Goal: Information Seeking & Learning: Learn about a topic

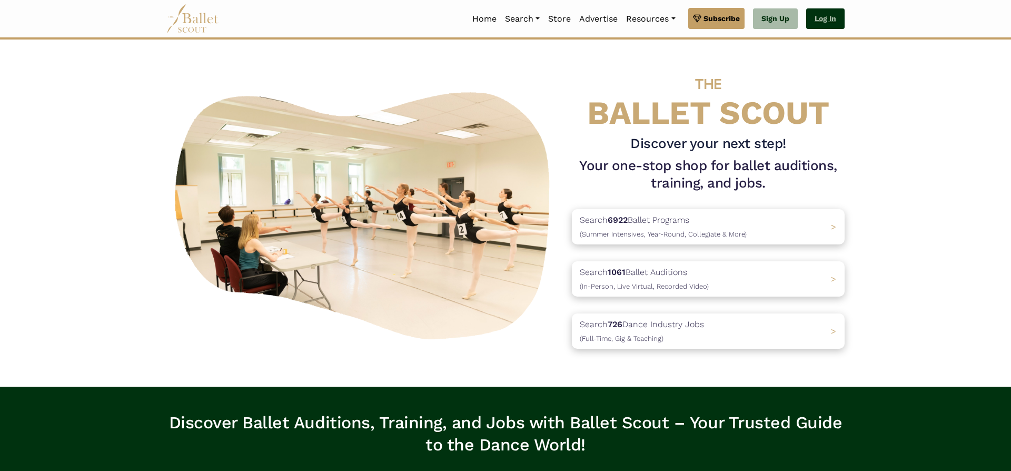
click at [824, 21] on link "Log In" at bounding box center [825, 18] width 38 height 21
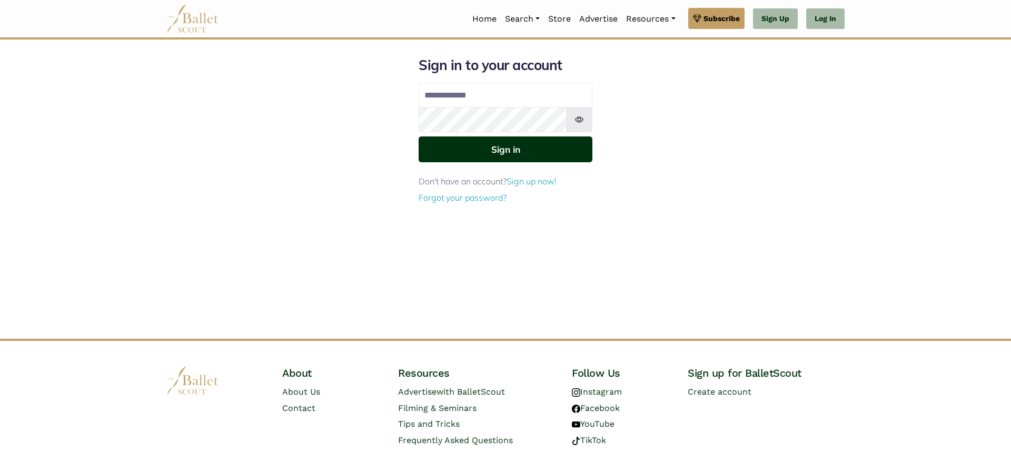
type input "**********"
click at [520, 145] on button "Sign in" at bounding box center [506, 149] width 174 height 26
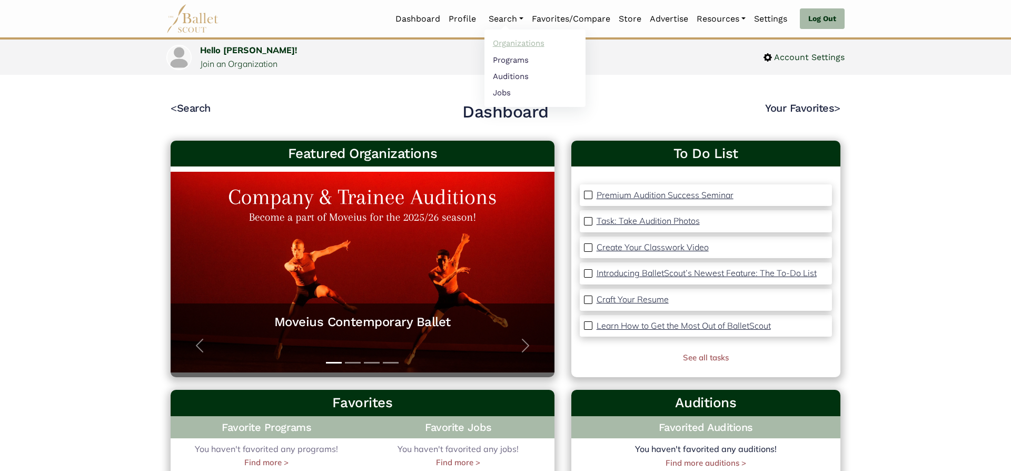
click at [509, 42] on link "Organizations" at bounding box center [534, 43] width 101 height 16
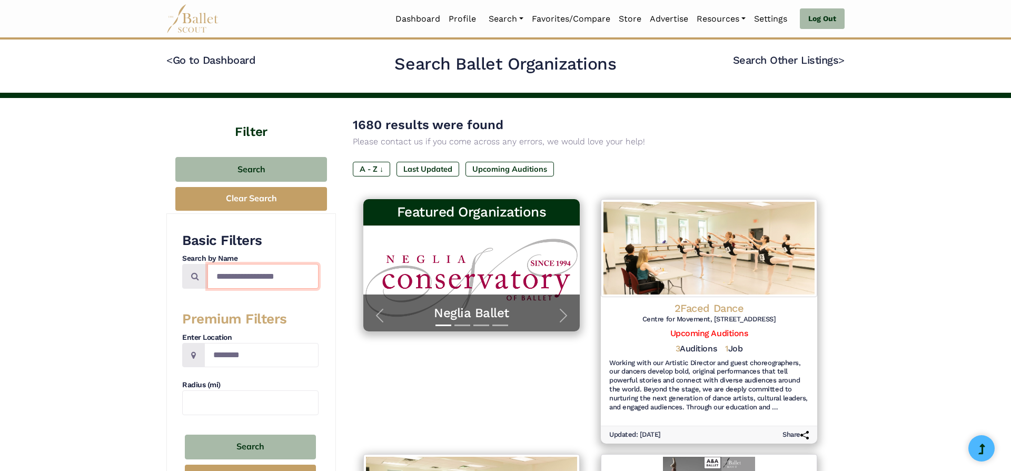
click at [258, 272] on input "Search by names..." at bounding box center [262, 276] width 111 height 25
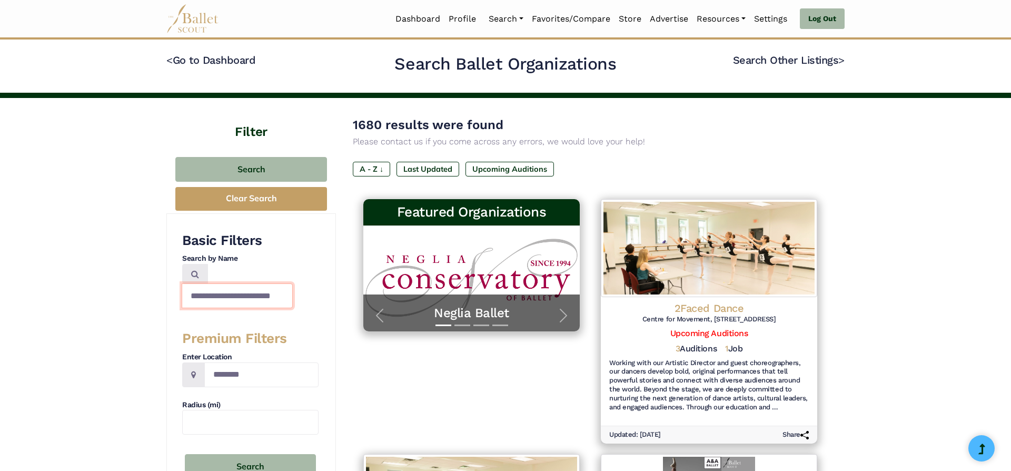
scroll to position [0, 12]
type input "**********"
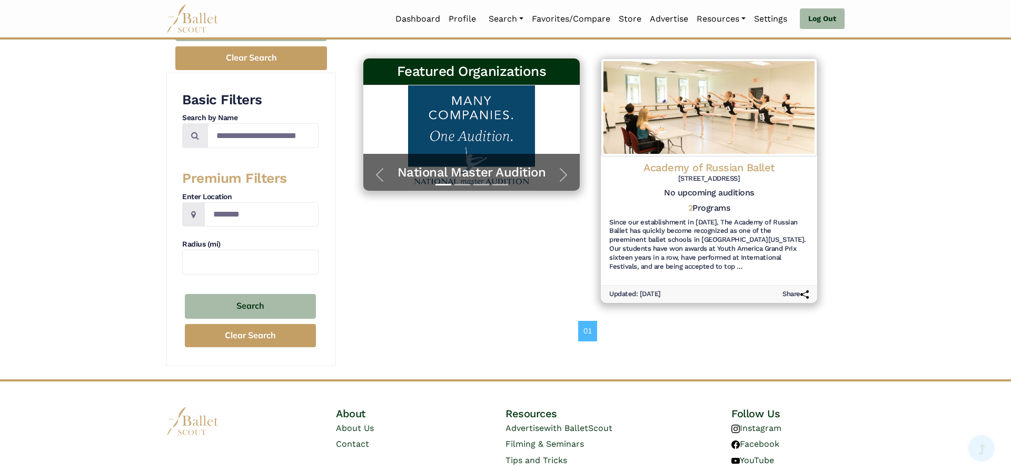
scroll to position [136, 0]
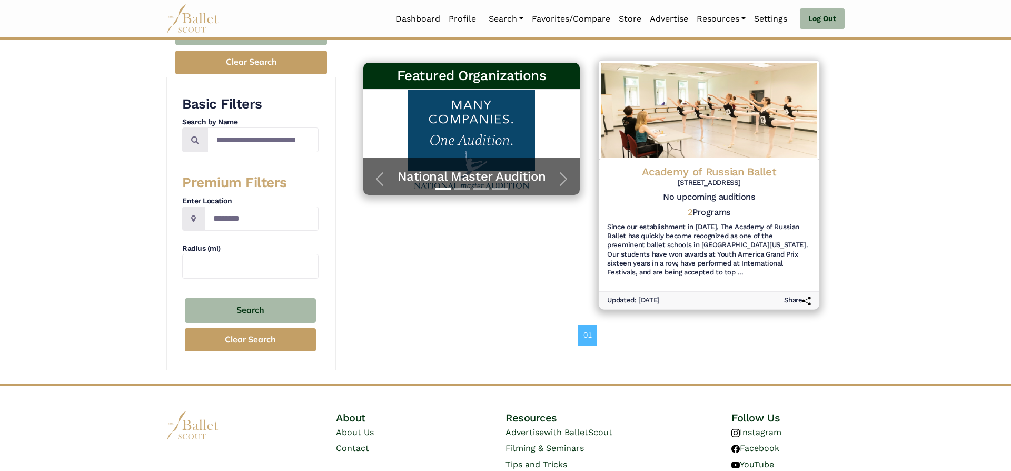
click at [704, 170] on h4 "Academy of Russian Ballet" at bounding box center [709, 171] width 204 height 14
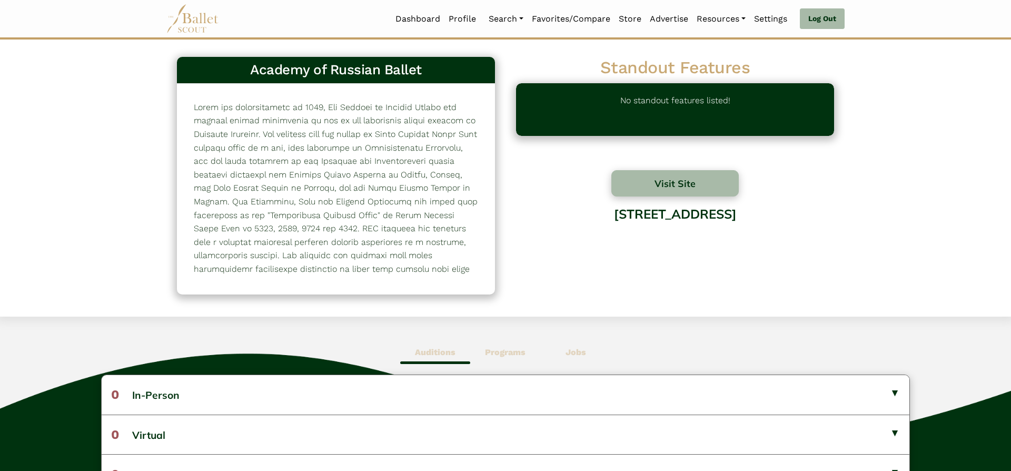
click at [669, 196] on div "Visit Site [STREET_ADDRESS]" at bounding box center [675, 226] width 318 height 113
click at [679, 183] on button "Visit Site" at bounding box center [674, 183] width 127 height 26
click at [500, 359] on span "Programs" at bounding box center [505, 352] width 70 height 24
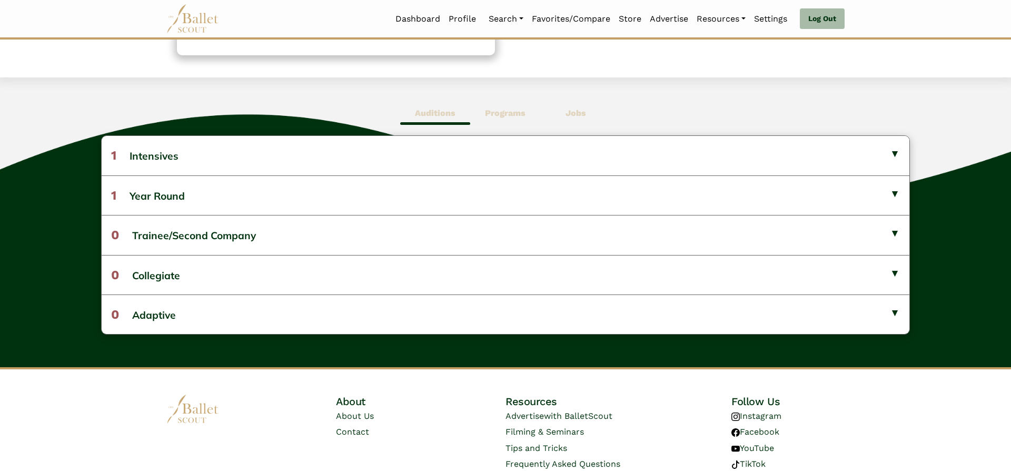
scroll to position [254, 0]
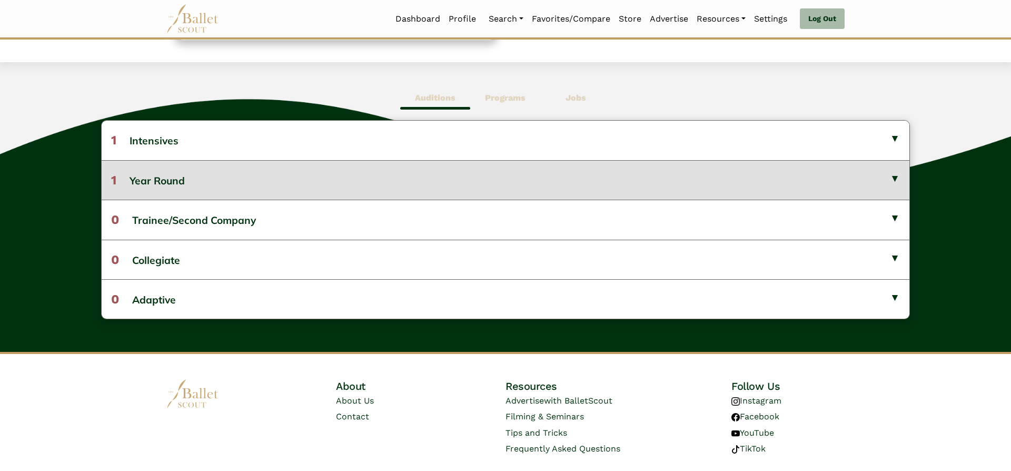
click at [871, 179] on button "1 Year Round" at bounding box center [506, 179] width 808 height 39
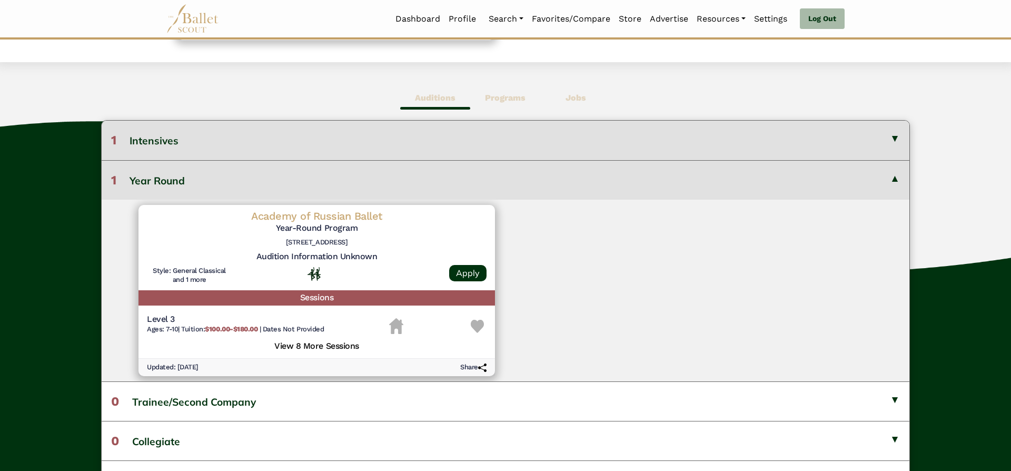
scroll to position [287, 0]
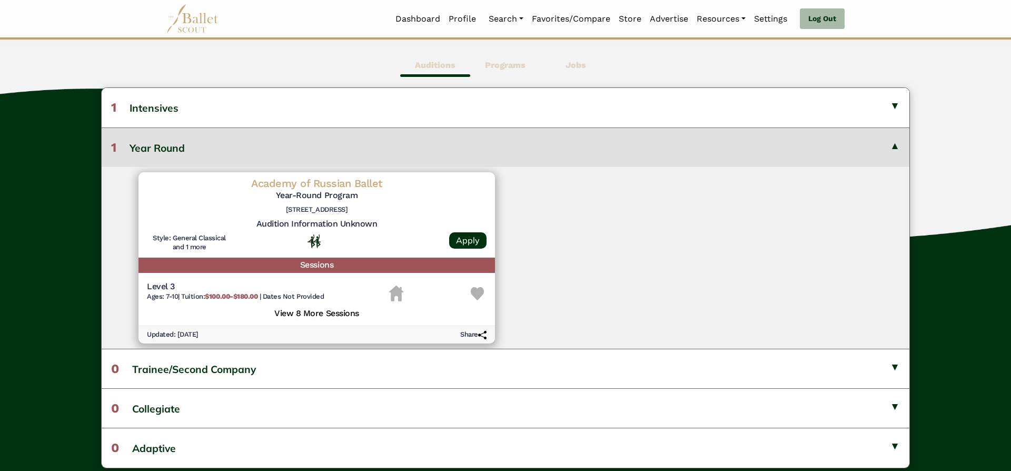
click at [327, 307] on h5 "View 8 More Sessions" at bounding box center [317, 312] width 340 height 14
click at [327, 311] on h5 "View 8 More Sessions" at bounding box center [317, 312] width 340 height 14
click at [289, 227] on h5 "Audition Information Unknown" at bounding box center [317, 224] width 340 height 11
click at [308, 317] on h5 "View 8 More Sessions" at bounding box center [317, 312] width 340 height 14
click at [318, 217] on div "Academy of Russian Ballet Year-Round Program 8840 Rixlew Ln ​Manassas, VA 20109" at bounding box center [317, 197] width 340 height 42
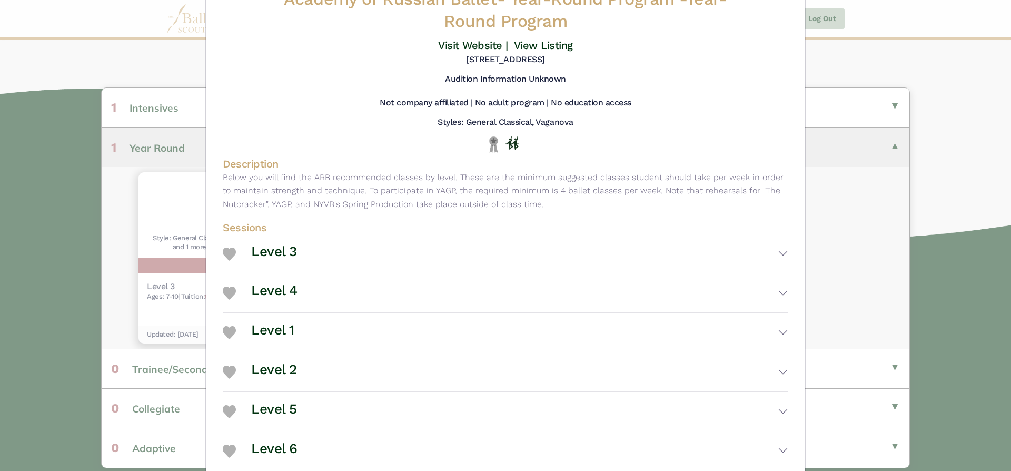
scroll to position [0, 0]
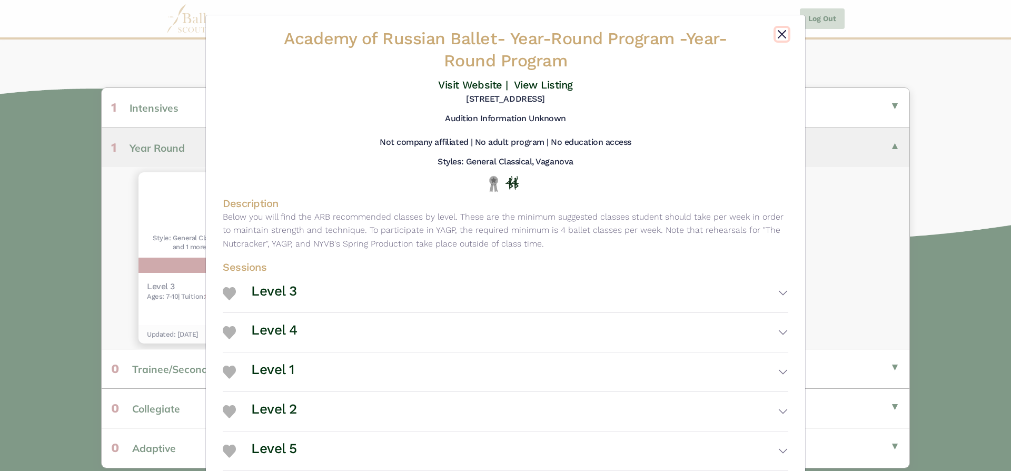
click at [783, 39] on button "Close" at bounding box center [782, 34] width 13 height 13
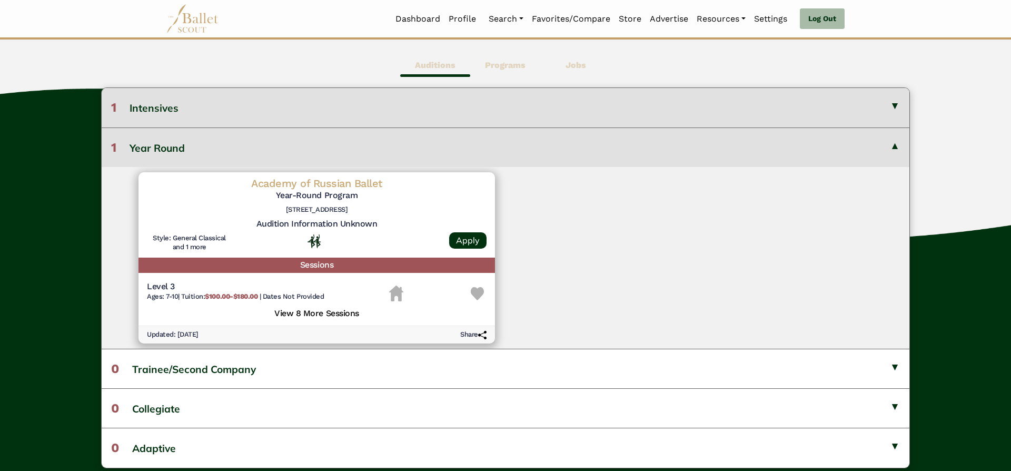
click at [384, 107] on button "1 Intensives" at bounding box center [506, 107] width 808 height 39
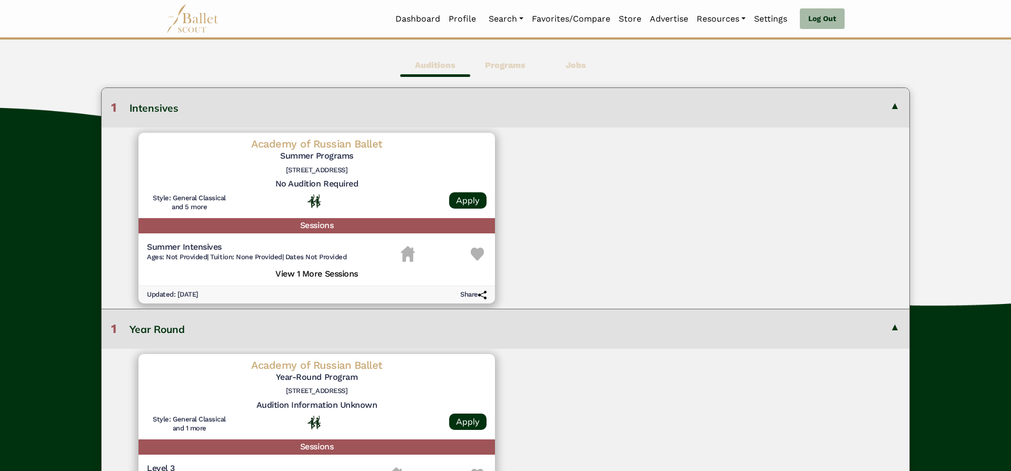
click at [384, 107] on button "1 Intensives" at bounding box center [506, 107] width 808 height 39
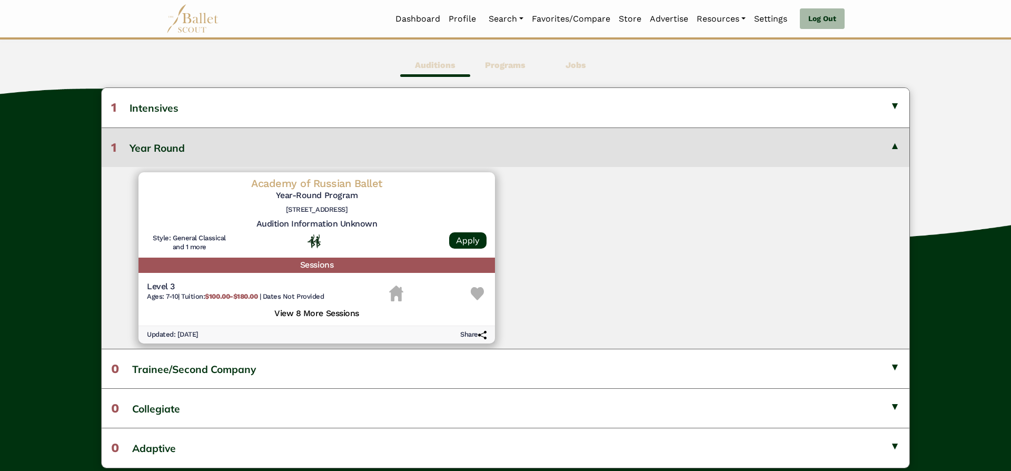
click at [895, 151] on button "1 Year Round" at bounding box center [506, 146] width 808 height 39
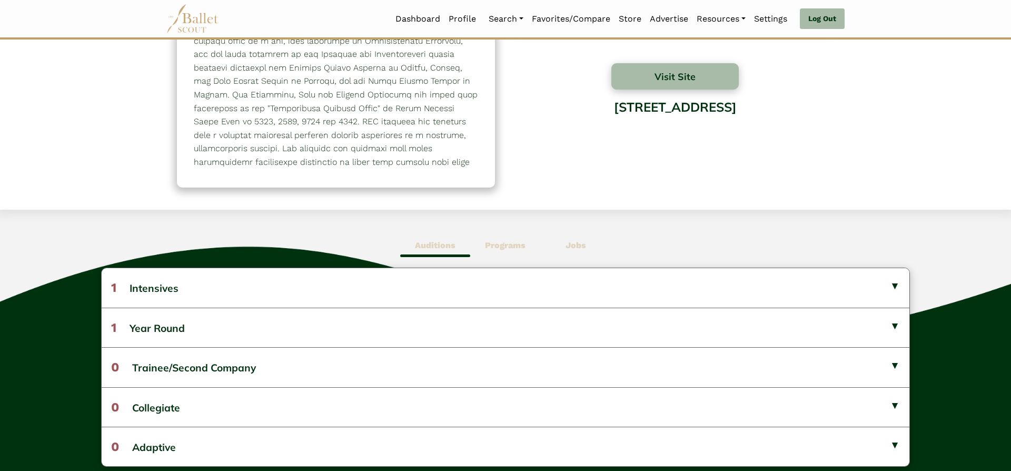
scroll to position [108, 0]
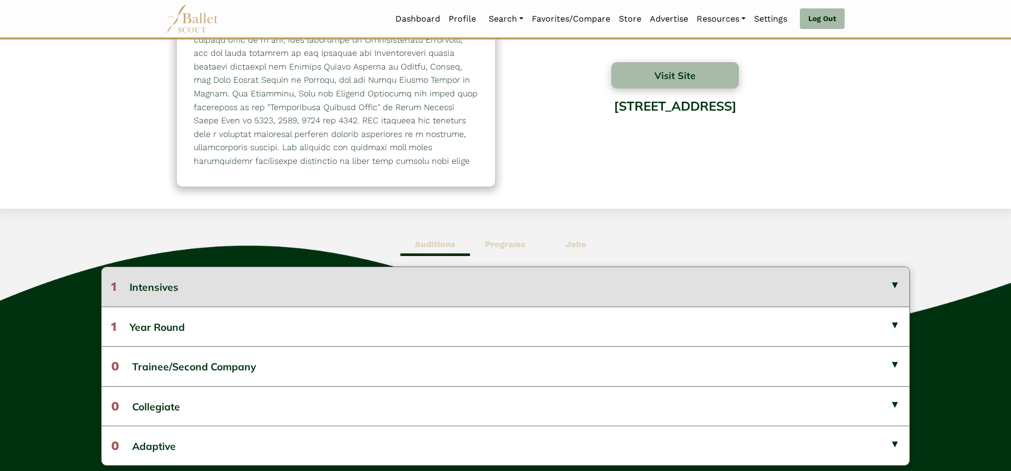
click at [287, 283] on button "1 Intensives" at bounding box center [506, 286] width 808 height 39
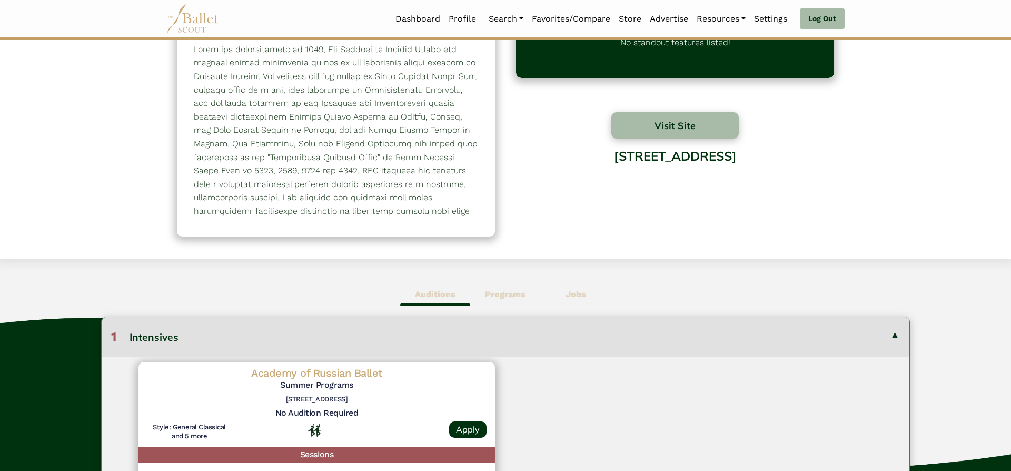
scroll to position [70, 0]
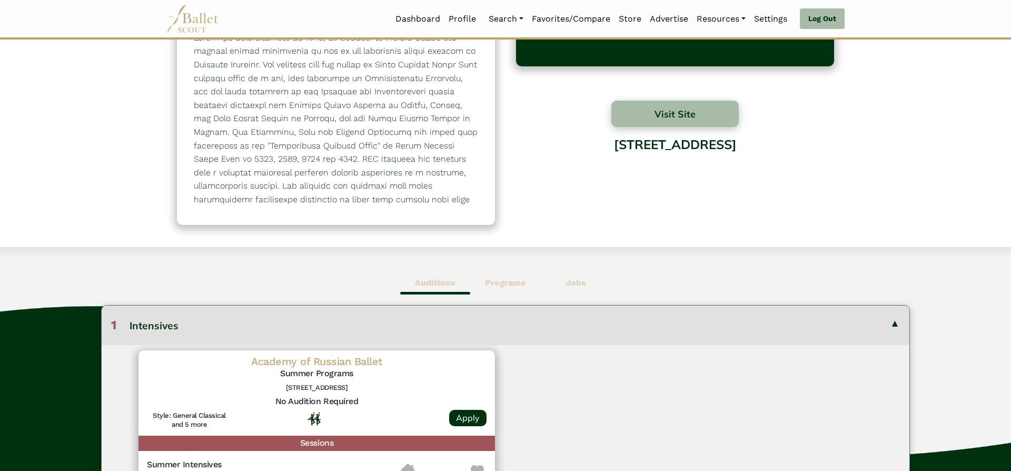
click at [430, 276] on span "Auditions" at bounding box center [435, 283] width 70 height 24
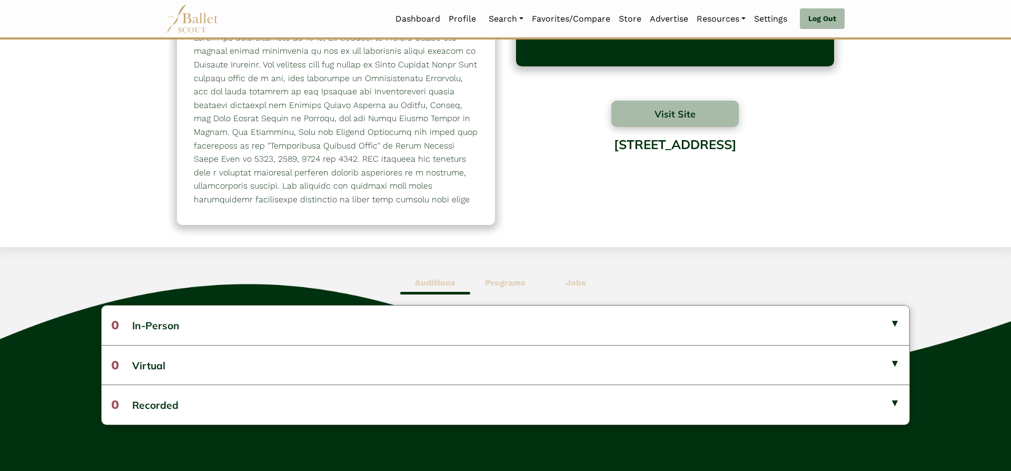
scroll to position [0, 0]
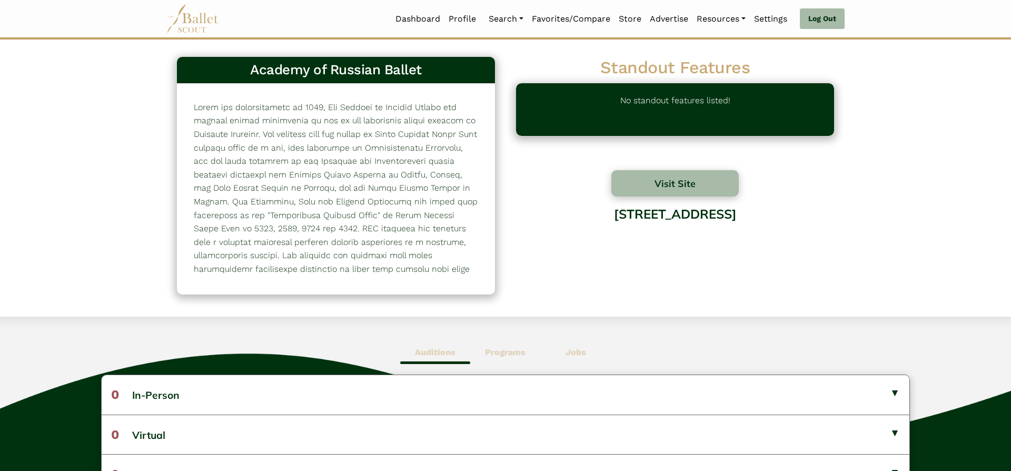
click at [508, 351] on b "Programs" at bounding box center [505, 352] width 41 height 10
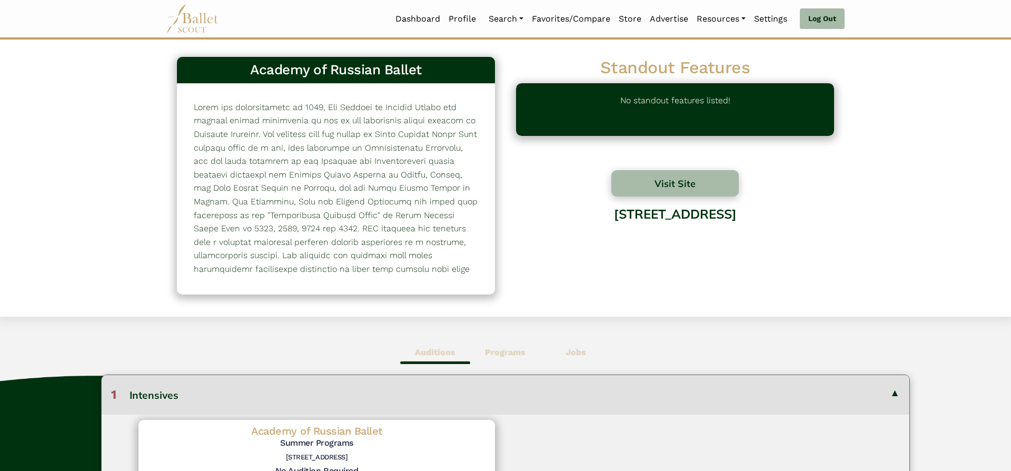
click at [888, 397] on button "1 Intensives" at bounding box center [506, 394] width 808 height 39
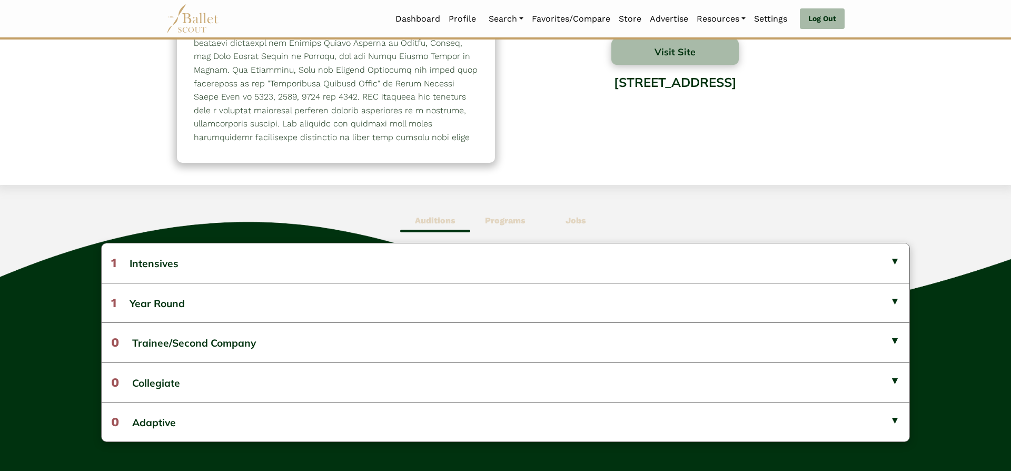
scroll to position [159, 0]
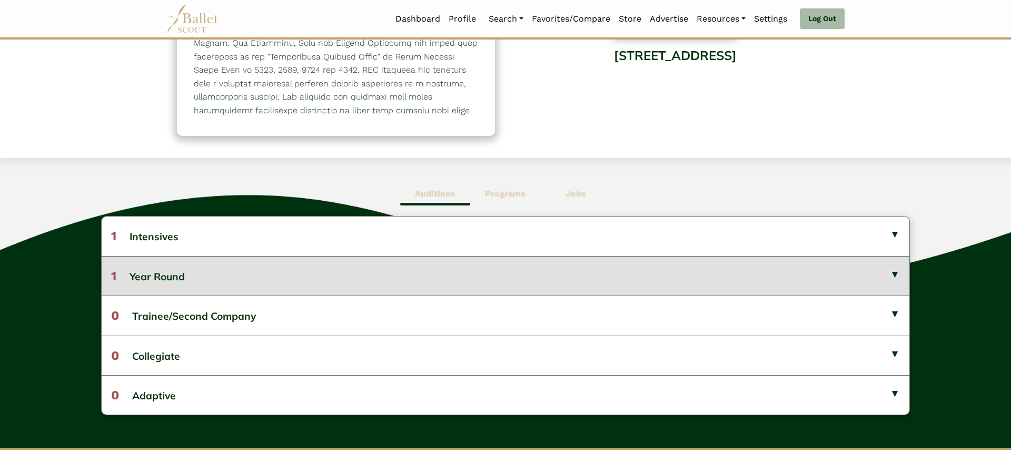
click at [883, 284] on button "1 Year Round" at bounding box center [506, 275] width 808 height 39
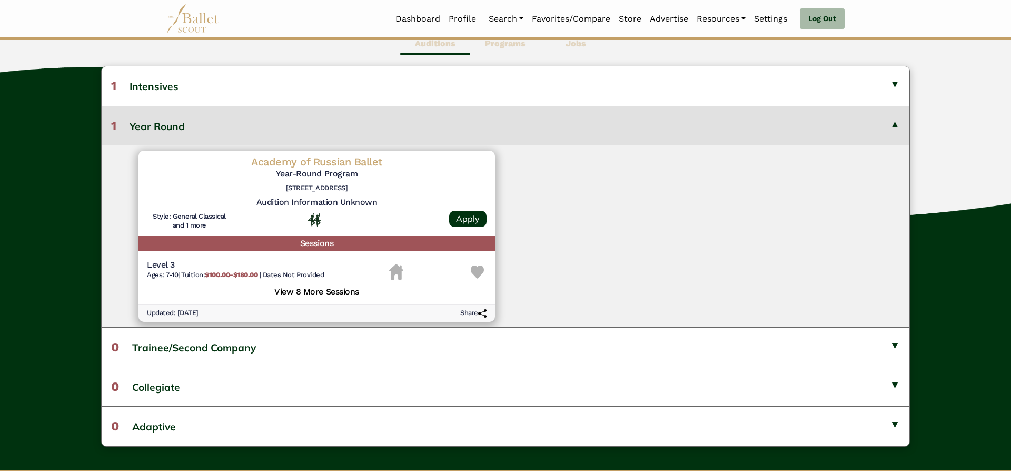
scroll to position [321, 0]
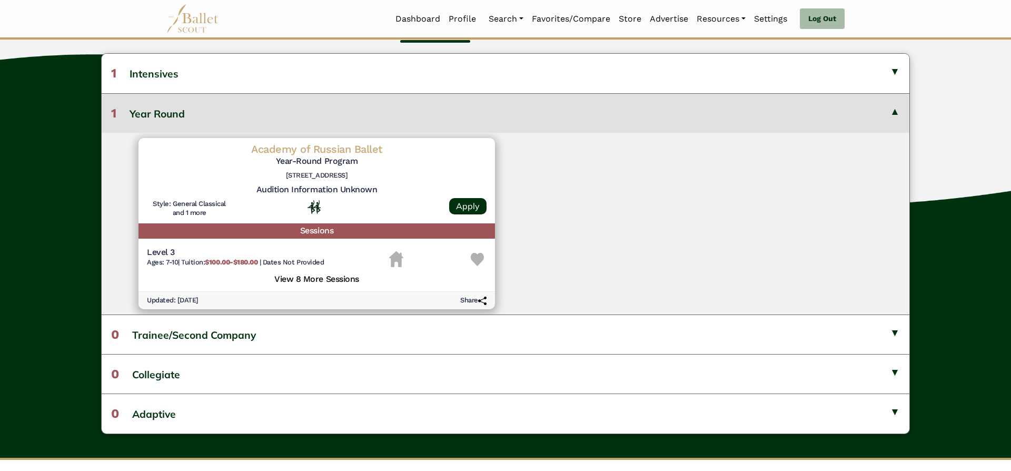
click at [328, 200] on div at bounding box center [316, 207] width 153 height 14
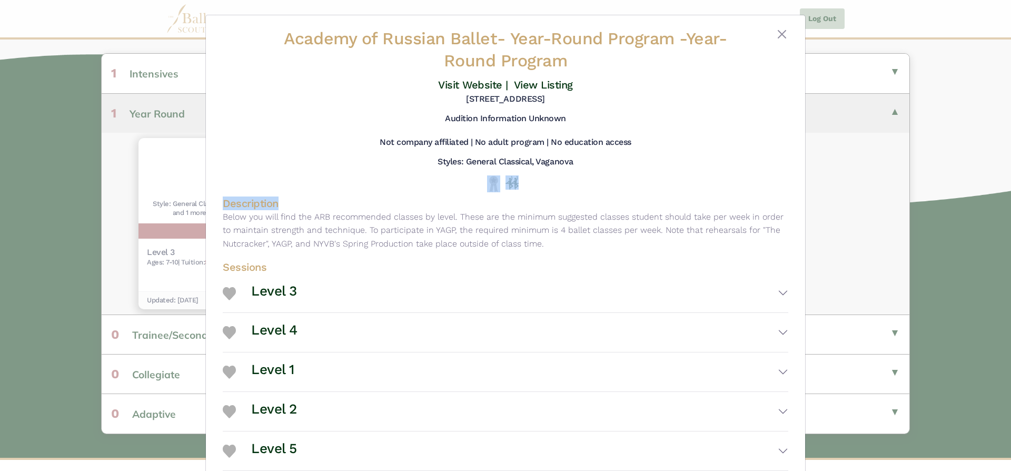
drag, startPoint x: 802, startPoint y: 166, endPoint x: 806, endPoint y: 205, distance: 38.7
click at [806, 205] on div "Academy of Russian Ballet - Year-Round Program - Year-Round Program Visit Websi…" at bounding box center [505, 235] width 1011 height 471
click at [716, 151] on div "Not company affiliated | No adult program | No education access" at bounding box center [506, 144] width 566 height 15
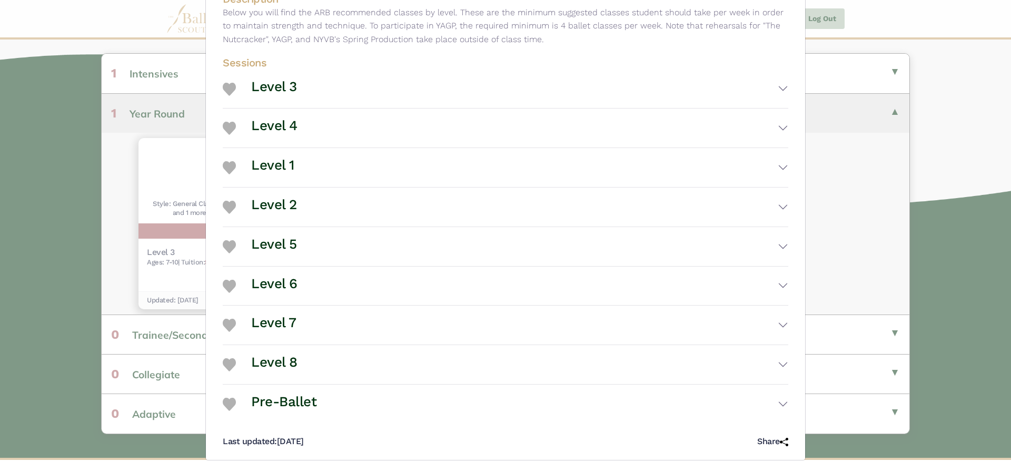
scroll to position [209, 0]
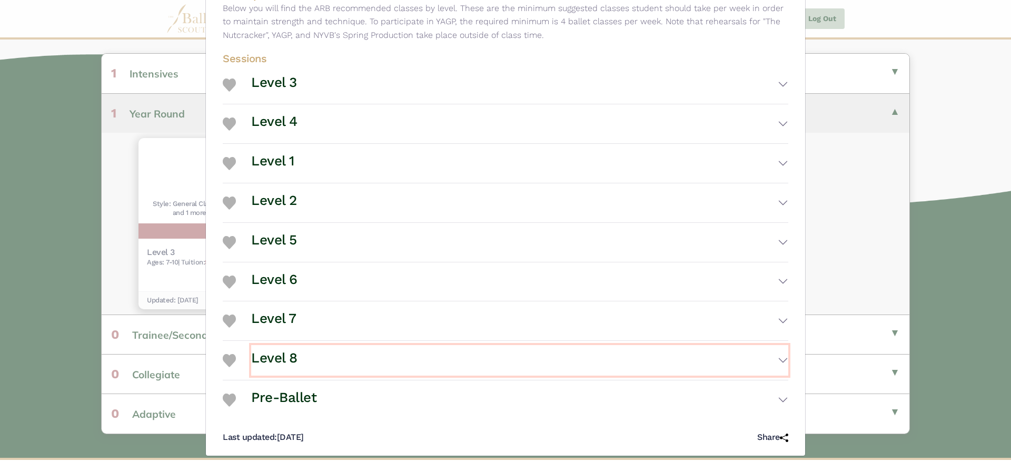
click at [320, 354] on button "Level 8" at bounding box center [519, 360] width 537 height 31
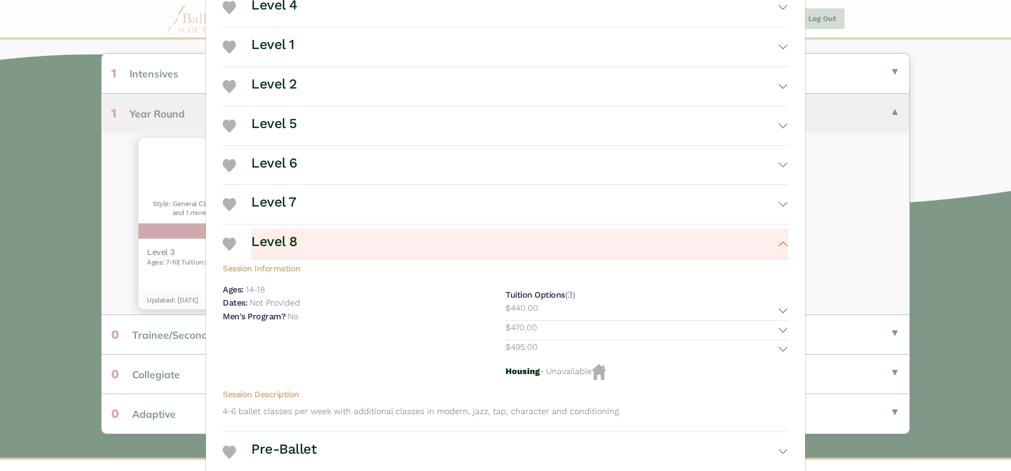
scroll to position [0, 0]
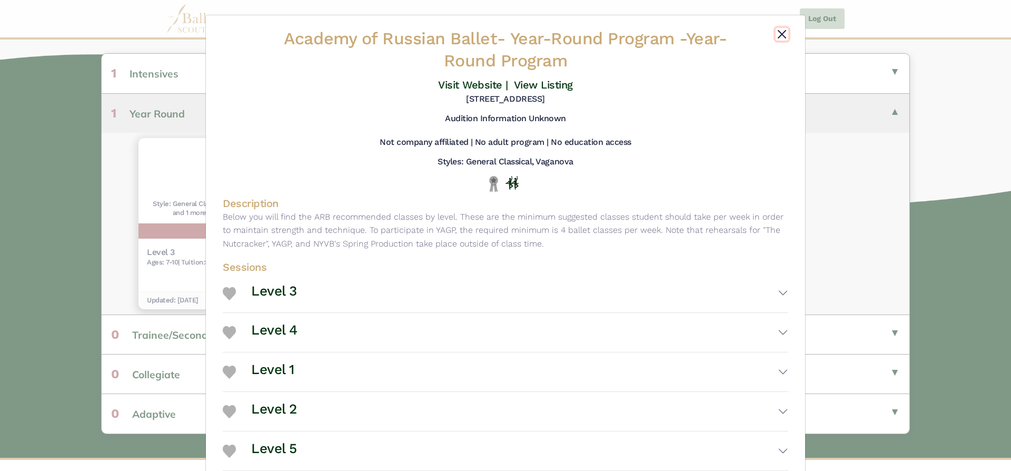
click at [783, 33] on button "Close" at bounding box center [782, 34] width 13 height 13
